Goal: Transaction & Acquisition: Download file/media

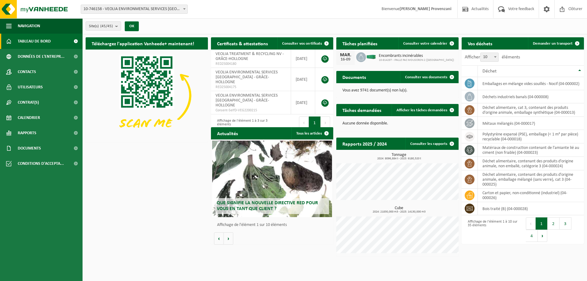
click at [179, 9] on span "10-746158 - VEOLIA ENVIRONMENTAL SERVICES [GEOGRAPHIC_DATA] - [GEOGRAPHIC_DATA]" at bounding box center [134, 9] width 106 height 9
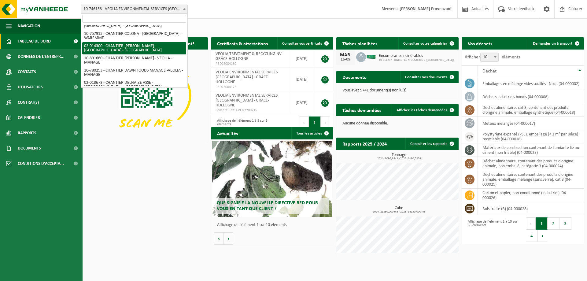
scroll to position [70, 0]
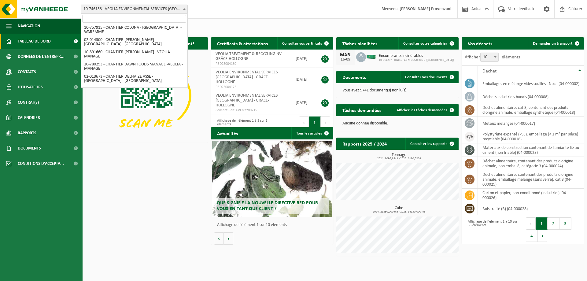
click at [118, 17] on input "search" at bounding box center [134, 19] width 104 height 8
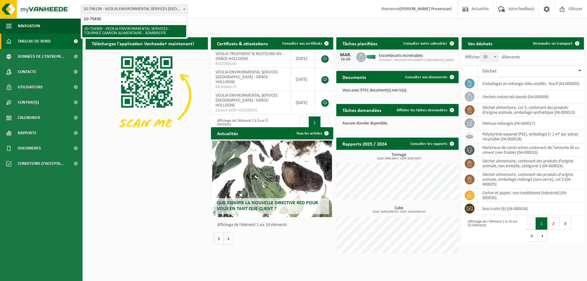
type input "10-754309"
select select "95907"
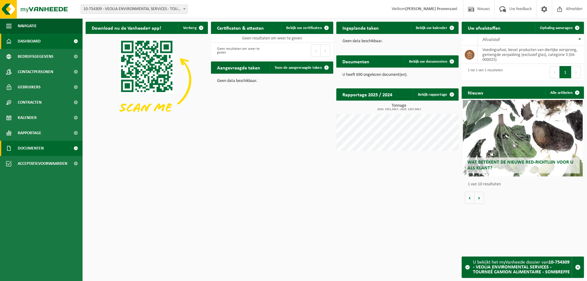
click at [42, 151] on span "Documenten" at bounding box center [31, 148] width 26 height 15
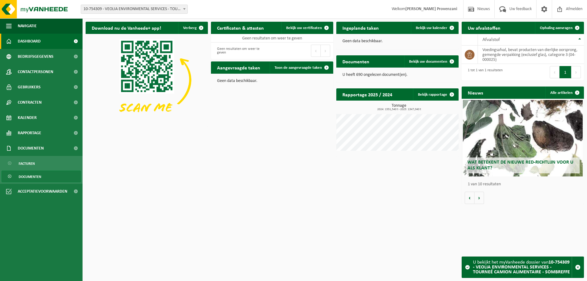
click at [33, 175] on span "Documenten" at bounding box center [30, 177] width 23 height 12
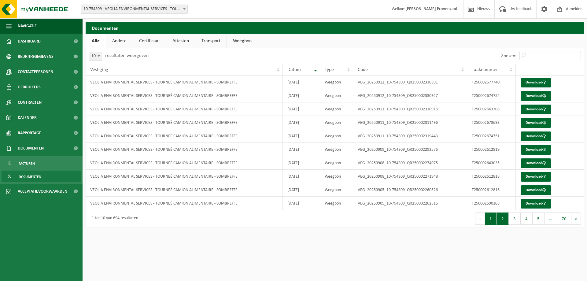
click at [503, 219] on button "2" at bounding box center [503, 219] width 12 height 12
click at [536, 137] on link "Download" at bounding box center [536, 136] width 30 height 10
click at [530, 122] on link "Download" at bounding box center [536, 123] width 30 height 10
click at [530, 107] on link "Download" at bounding box center [536, 110] width 30 height 10
click at [545, 81] on link "Download" at bounding box center [536, 83] width 30 height 10
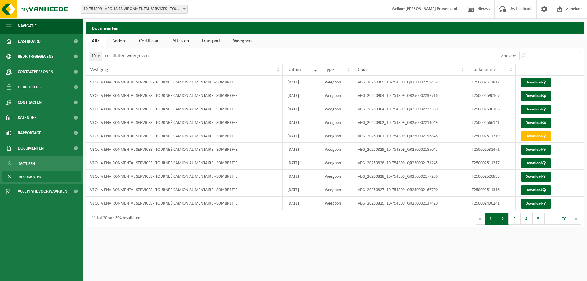
click at [493, 219] on button "1" at bounding box center [491, 219] width 12 height 12
click at [544, 204] on span at bounding box center [544, 204] width 4 height 4
click at [535, 188] on link "Download" at bounding box center [536, 190] width 30 height 10
click at [527, 176] on link "Download" at bounding box center [536, 177] width 30 height 10
click at [539, 149] on link "Download" at bounding box center [536, 150] width 30 height 10
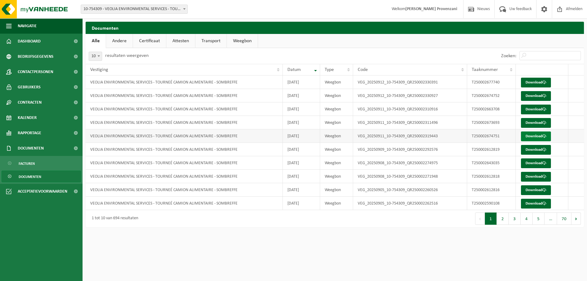
click at [530, 137] on link "Download" at bounding box center [536, 136] width 30 height 10
click at [529, 120] on link "Download" at bounding box center [536, 123] width 30 height 10
click at [540, 109] on link "Download" at bounding box center [536, 110] width 30 height 10
click at [531, 97] on link "Download" at bounding box center [536, 96] width 30 height 10
click at [542, 83] on link "Download" at bounding box center [536, 83] width 30 height 10
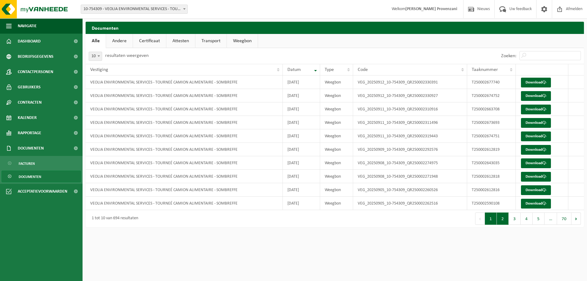
click at [506, 222] on button "2" at bounding box center [503, 219] width 12 height 12
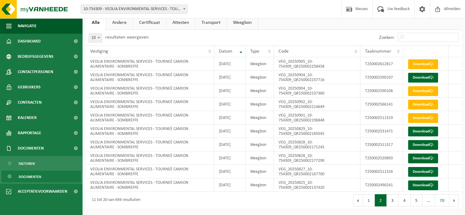
scroll to position [68, 0]
